Goal: Transaction & Acquisition: Purchase product/service

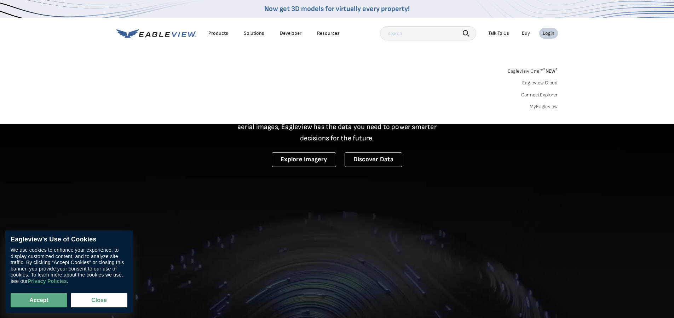
click at [542, 106] on link "MyEagleview" at bounding box center [544, 106] width 28 height 6
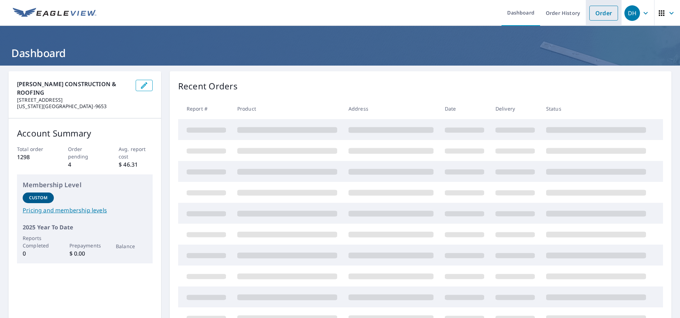
click at [597, 15] on link "Order" at bounding box center [603, 13] width 29 height 15
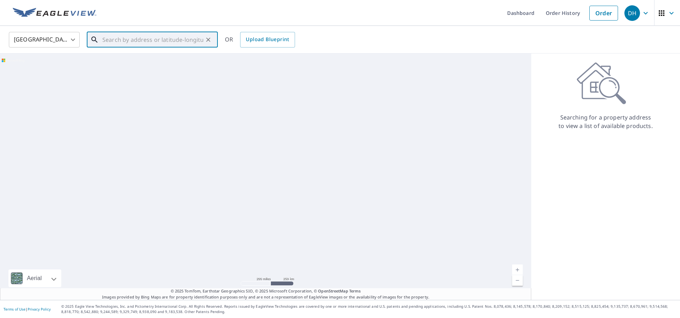
click at [116, 39] on input "text" at bounding box center [152, 40] width 101 height 20
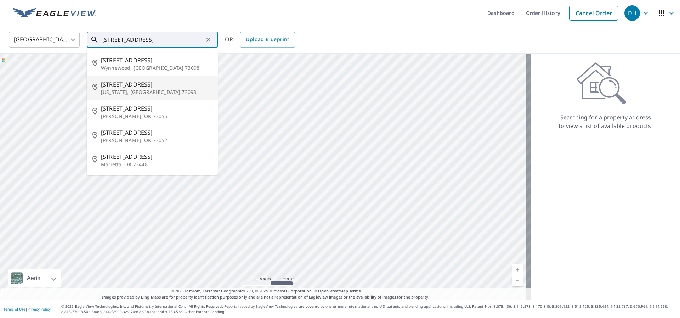
click at [141, 89] on p "[US_STATE], [GEOGRAPHIC_DATA] 73093" at bounding box center [156, 92] width 111 height 7
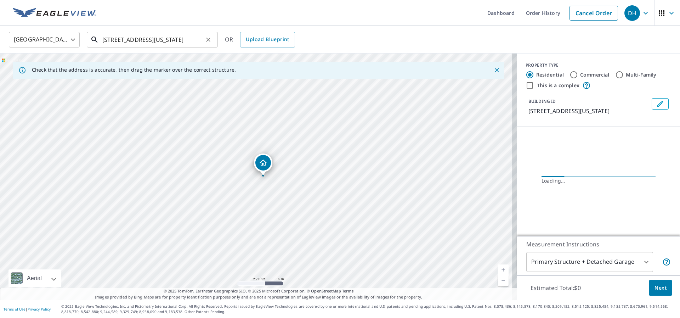
click at [112, 40] on input "[STREET_ADDRESS][US_STATE]" at bounding box center [152, 40] width 101 height 20
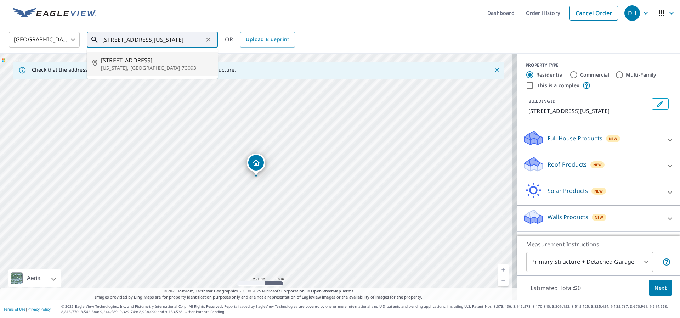
click at [95, 40] on icon at bounding box center [94, 39] width 8 height 8
click at [114, 41] on input "[STREET_ADDRESS][US_STATE]" at bounding box center [152, 40] width 101 height 20
click at [171, 37] on input "[STREET_ADDRESS][US_STATE]" at bounding box center [152, 40] width 101 height 20
click at [193, 36] on input "[STREET_ADDRESS][US_STATE]" at bounding box center [152, 40] width 101 height 20
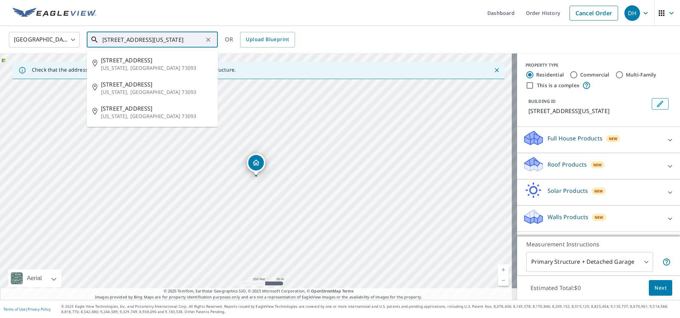
click at [186, 40] on input "[STREET_ADDRESS][US_STATE]" at bounding box center [152, 40] width 101 height 20
click at [199, 38] on input "[STREET_ADDRESS][US_STATE]" at bounding box center [152, 40] width 101 height 20
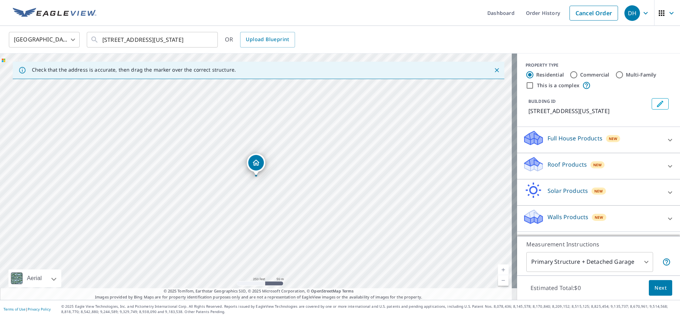
click at [498, 269] on link "Current Level 17, Zoom In" at bounding box center [503, 269] width 11 height 11
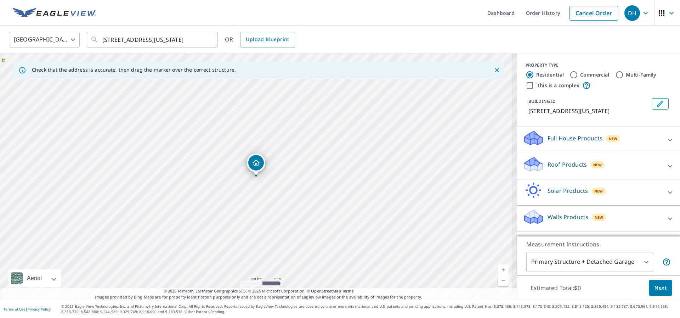
click at [498, 269] on link "Current Level 18, Zoom In" at bounding box center [503, 269] width 11 height 11
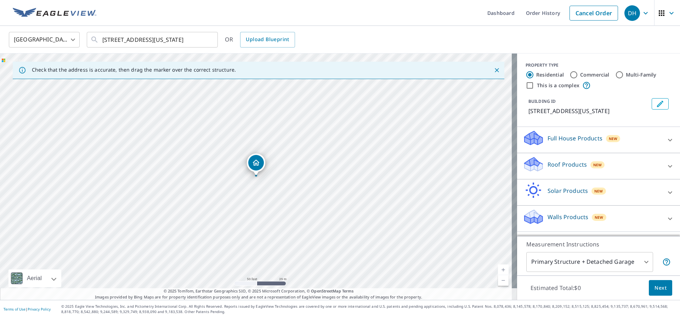
click at [498, 269] on link "Current Level 19, Zoom In" at bounding box center [503, 269] width 11 height 11
click at [201, 40] on input "[STREET_ADDRESS][US_STATE]" at bounding box center [152, 40] width 101 height 20
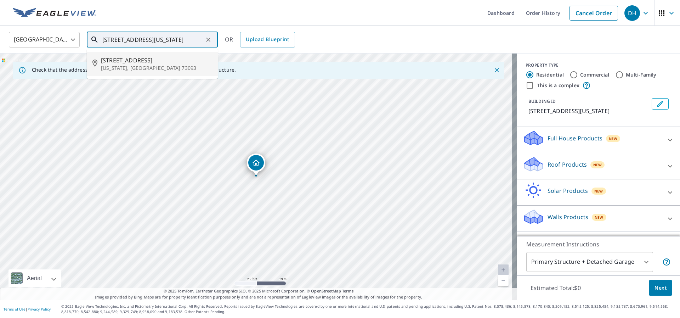
click at [114, 62] on span "[STREET_ADDRESS]" at bounding box center [156, 60] width 111 height 8
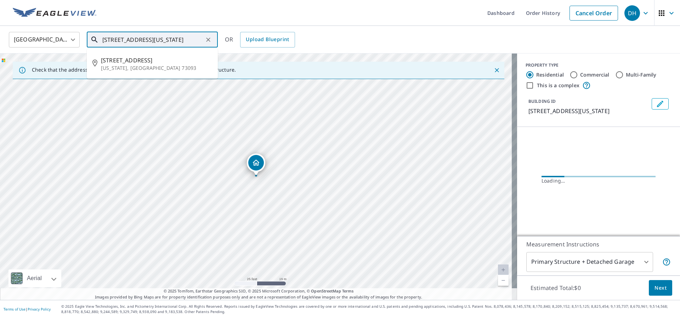
click at [121, 41] on input "[STREET_ADDRESS][US_STATE]" at bounding box center [152, 40] width 101 height 20
click at [111, 40] on input "[STREET_ADDRESS][US_STATE]" at bounding box center [152, 40] width 101 height 20
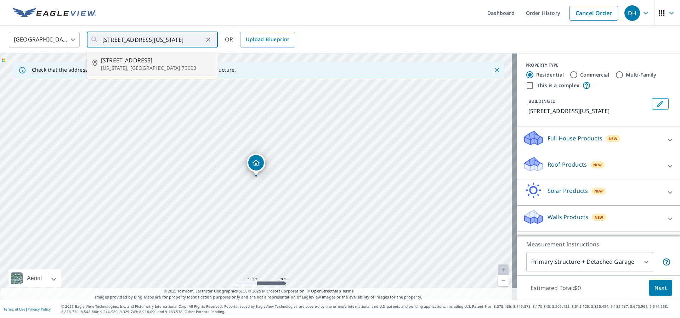
type input "[STREET_ADDRESS][US_STATE]"
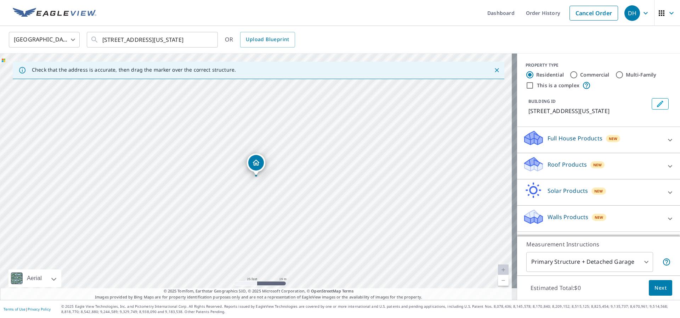
click at [498, 282] on link "Current Level 20, Zoom Out" at bounding box center [503, 280] width 11 height 11
drag, startPoint x: 255, startPoint y: 162, endPoint x: 283, endPoint y: 154, distance: 28.7
